Goal: Task Accomplishment & Management: Use online tool/utility

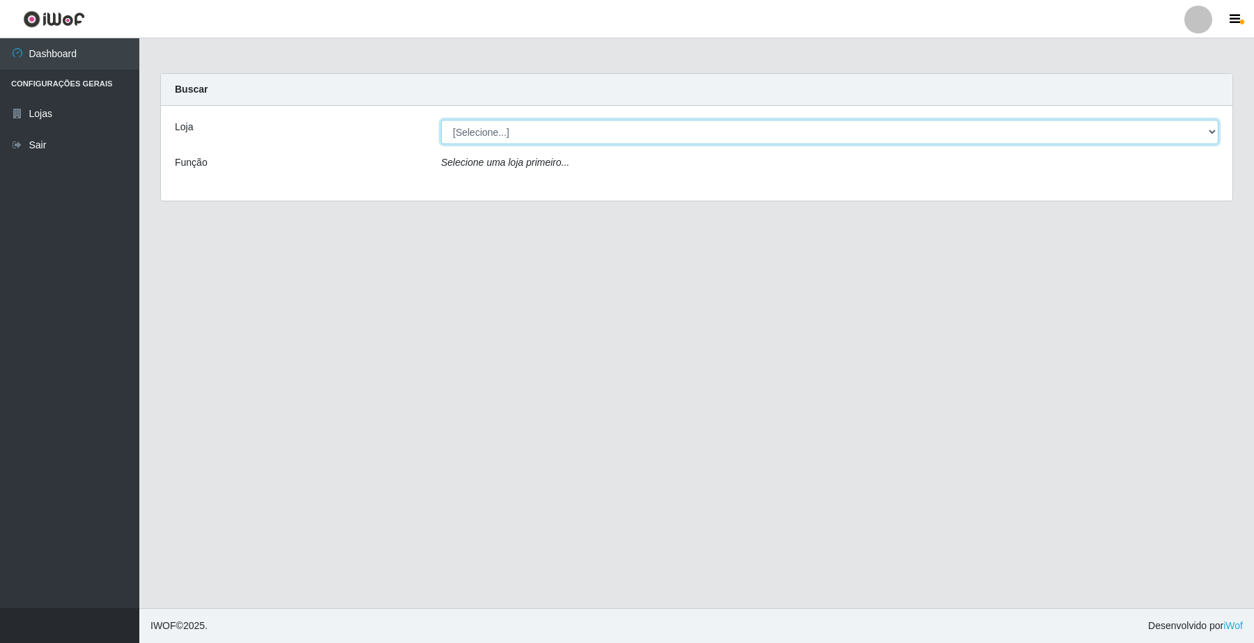
click at [486, 127] on select "[Selecione...] O Filezão - Centenário" at bounding box center [829, 132] width 777 height 24
select select "203"
click at [441, 120] on select "[Selecione...] O Filezão - Centenário" at bounding box center [829, 132] width 777 height 24
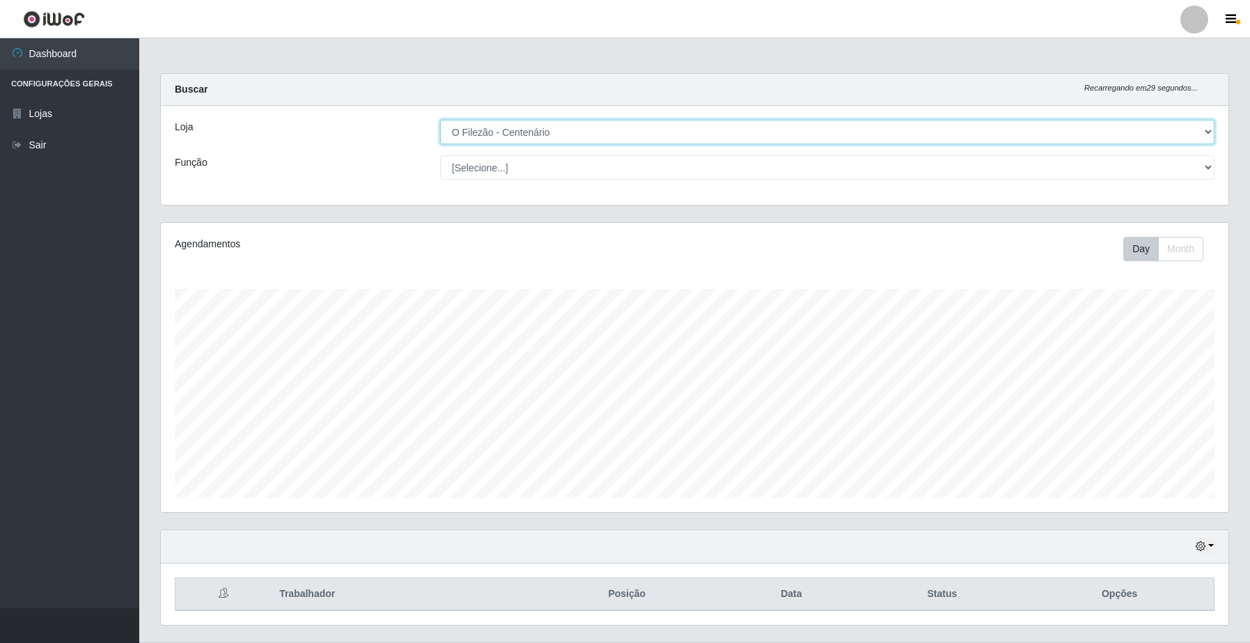
scroll to position [290, 1067]
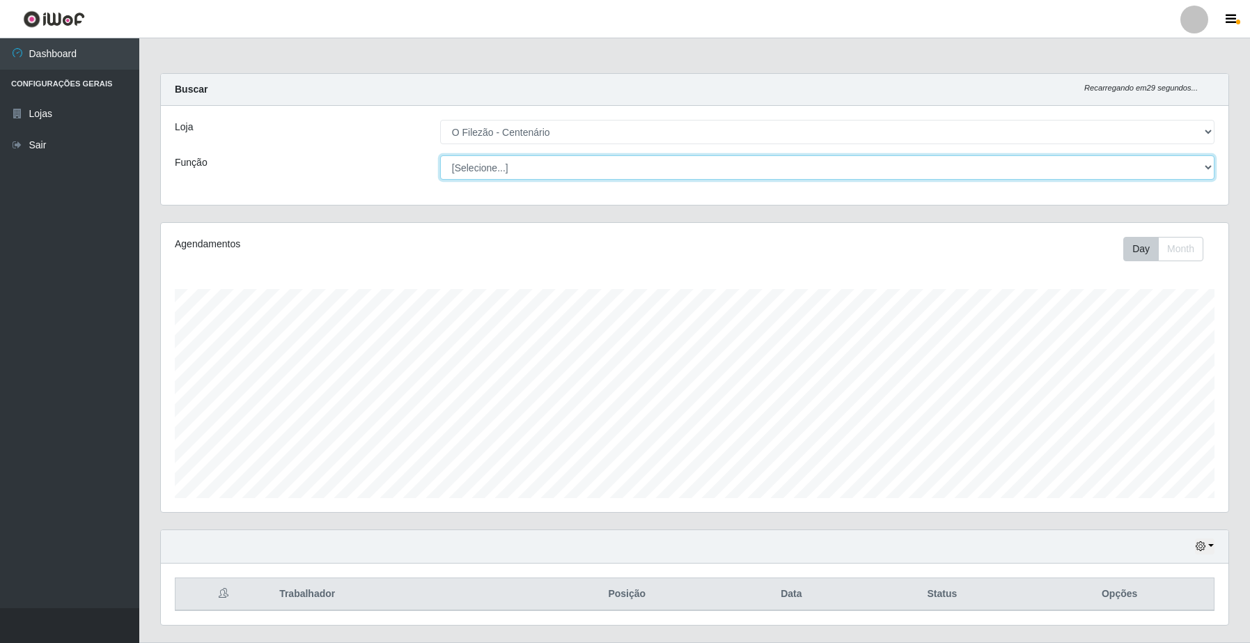
click at [470, 172] on select "[Selecione...] Auxiliar de Estacionamento Auxiliar de Estacionamento + Auxiliar…" at bounding box center [827, 167] width 775 height 24
select select "1"
click at [440, 155] on select "[Selecione...] Auxiliar de Estacionamento Auxiliar de Estacionamento + Auxiliar…" at bounding box center [827, 167] width 775 height 24
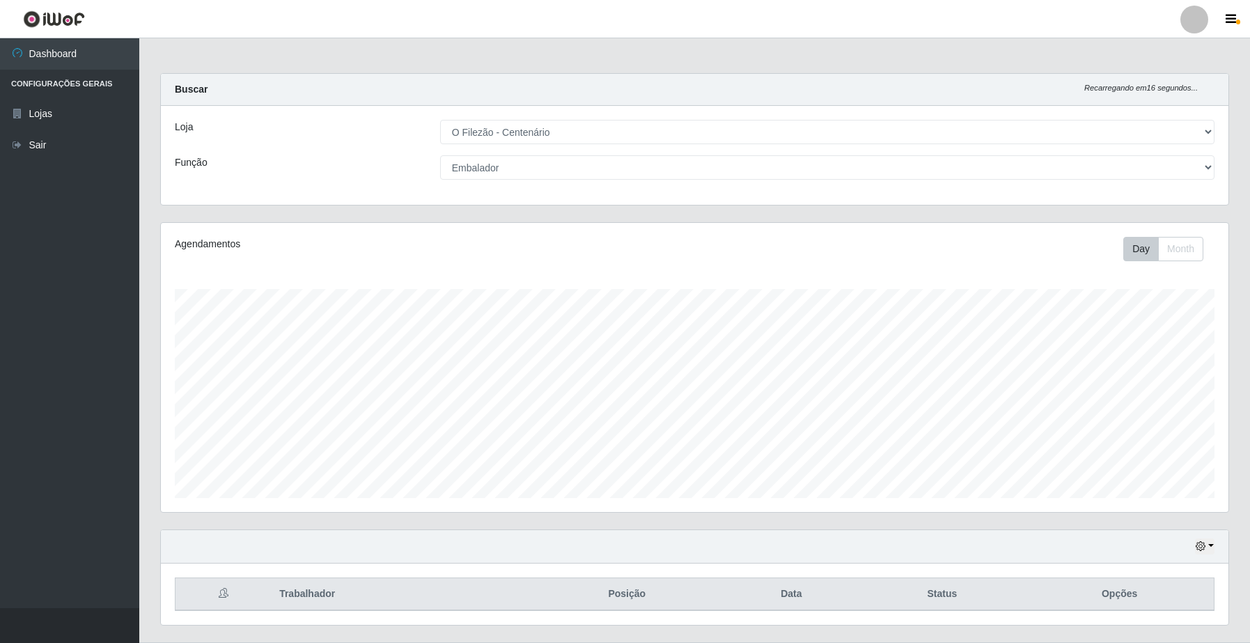
scroll to position [36, 0]
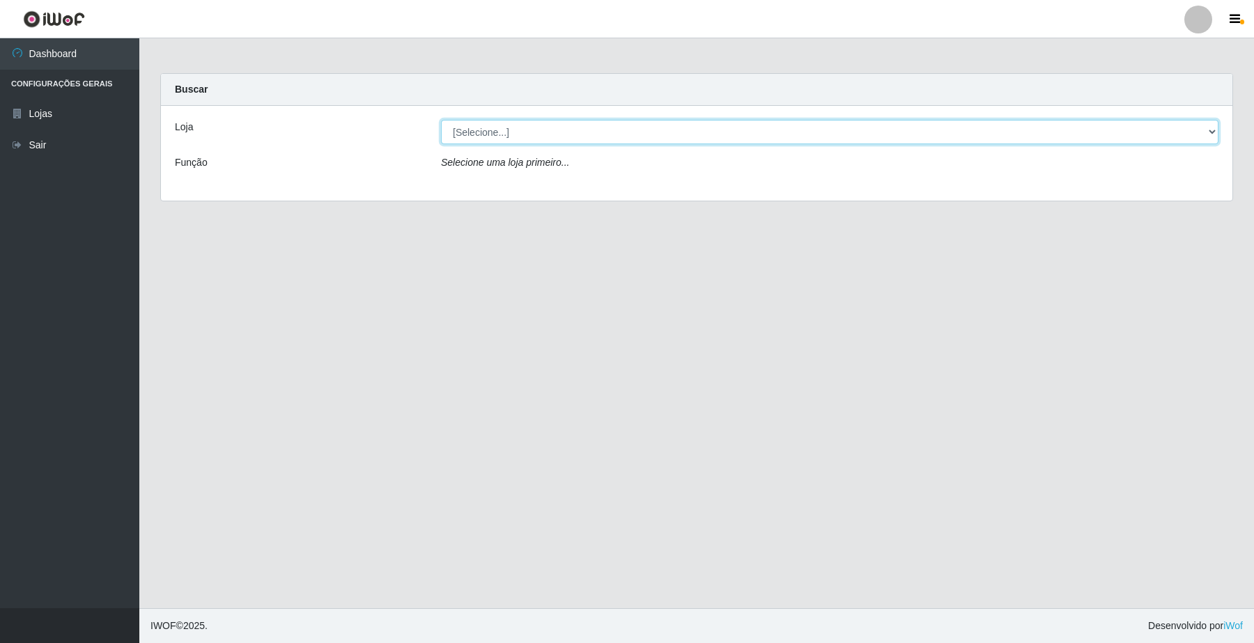
click at [481, 120] on select "[Selecione...] O Filezão - Centenário" at bounding box center [829, 132] width 777 height 24
select select "203"
click at [441, 120] on select "[Selecione...] O Filezão - Centenário" at bounding box center [829, 132] width 777 height 24
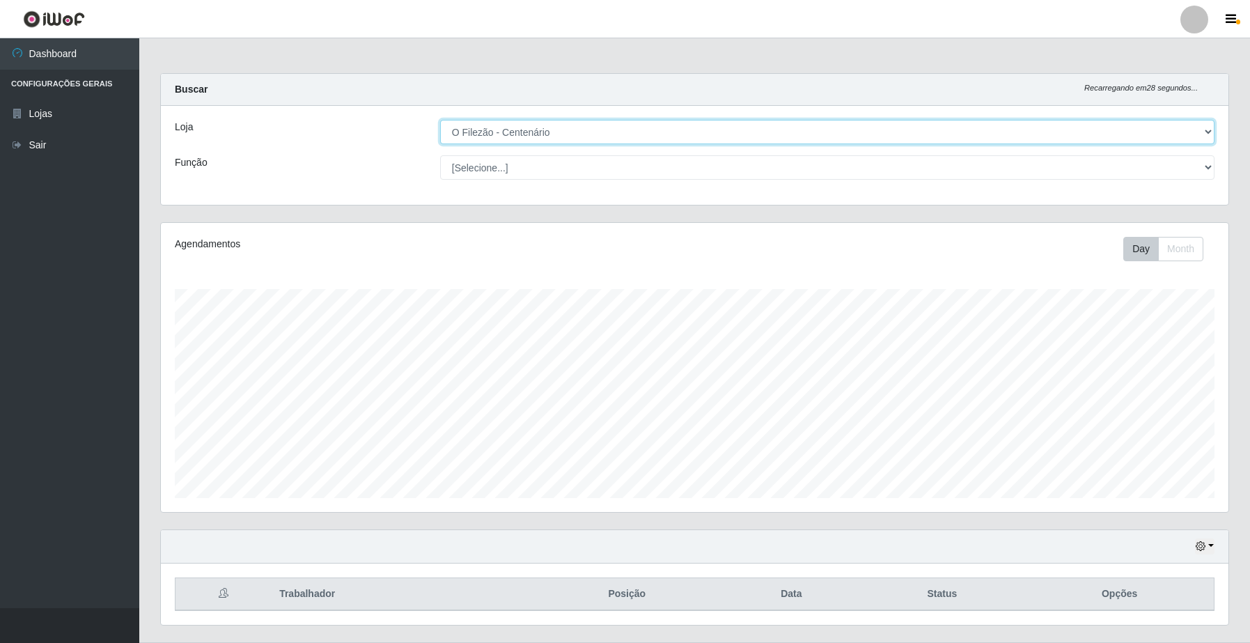
scroll to position [290, 1067]
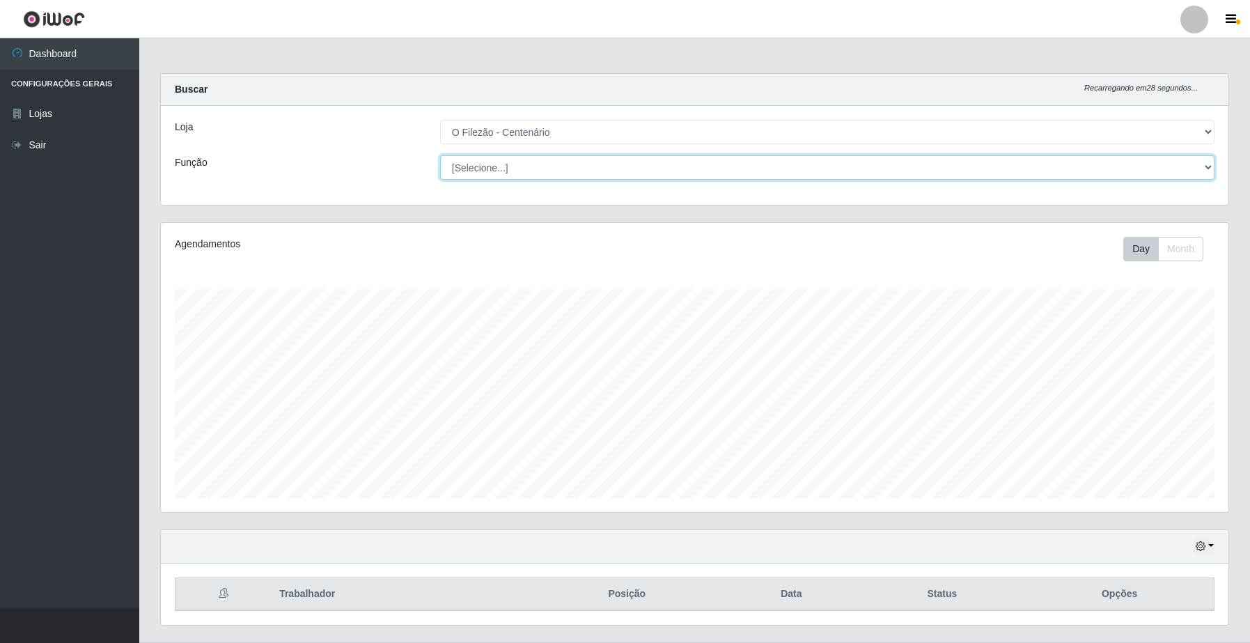
click at [475, 168] on select "[Selecione...] Auxiliar de Estacionamento Auxiliar de Estacionamento + Auxiliar…" at bounding box center [827, 167] width 775 height 24
select select "1"
click at [440, 155] on select "[Selecione...] Auxiliar de Estacionamento Auxiliar de Estacionamento + Auxiliar…" at bounding box center [827, 167] width 775 height 24
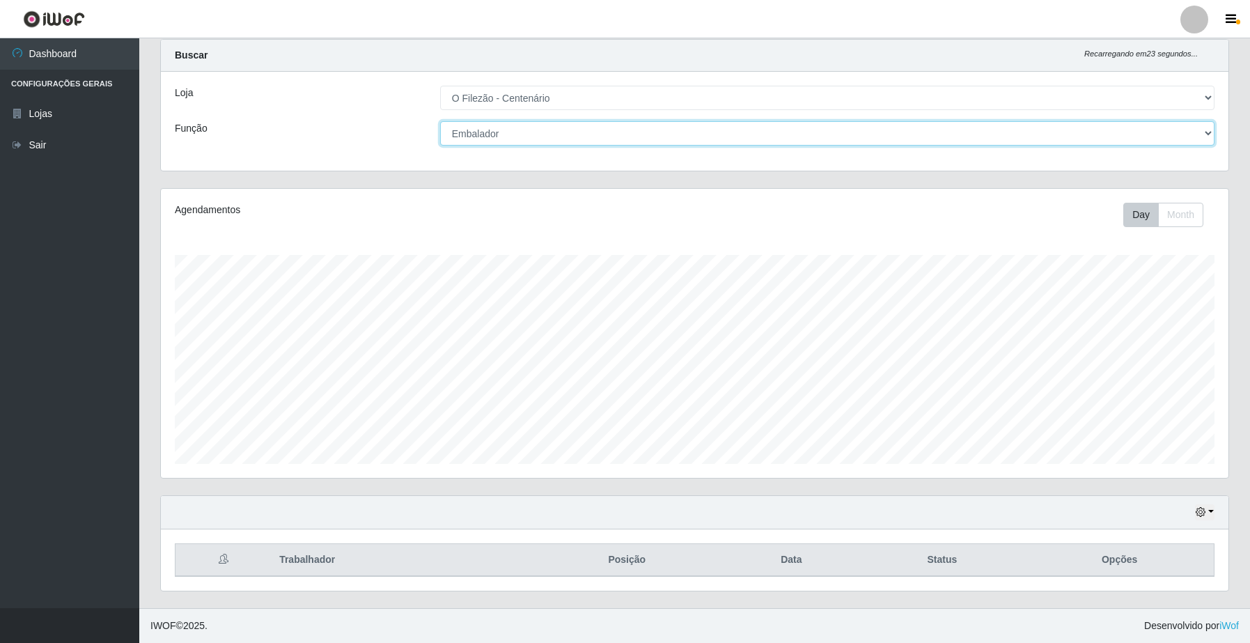
scroll to position [0, 0]
